Goal: Find contact information: Obtain details needed to contact an individual or organization

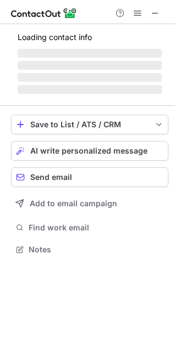
scroll to position [5, 5]
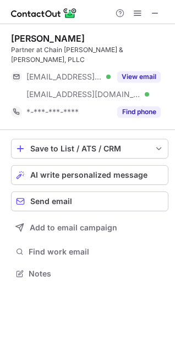
scroll to position [256, 175]
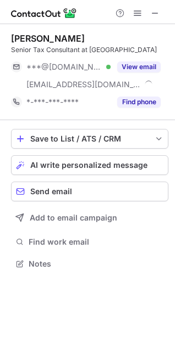
scroll to position [256, 175]
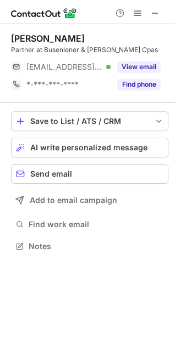
scroll to position [238, 175]
click at [36, 37] on div "[PERSON_NAME]" at bounding box center [48, 38] width 74 height 11
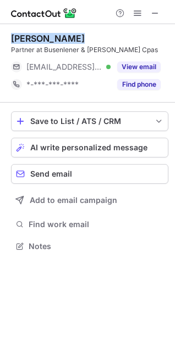
click at [36, 37] on div "Tyler Johnson" at bounding box center [48, 38] width 74 height 11
copy div "Tyler Johnson"
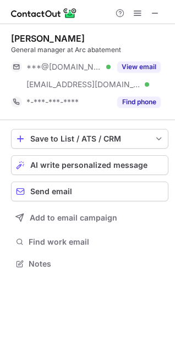
scroll to position [256, 175]
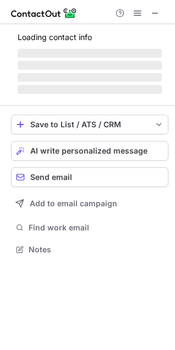
scroll to position [5, 5]
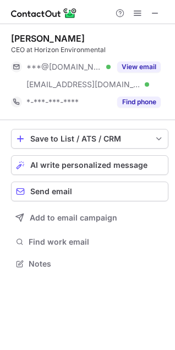
scroll to position [256, 175]
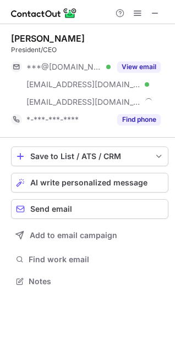
scroll to position [274, 175]
click at [41, 37] on div "Tyler Barcena" at bounding box center [48, 38] width 74 height 11
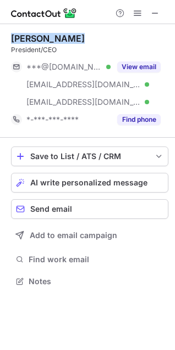
click at [41, 37] on div "Tyler Barcena" at bounding box center [48, 38] width 74 height 11
copy div "Tyler Barcena"
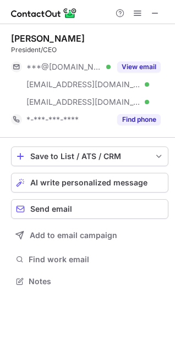
click at [34, 52] on div "President/CEO" at bounding box center [89, 50] width 157 height 10
copy div "President/CEO"
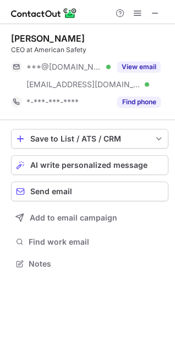
scroll to position [256, 175]
